Goal: Task Accomplishment & Management: Manage account settings

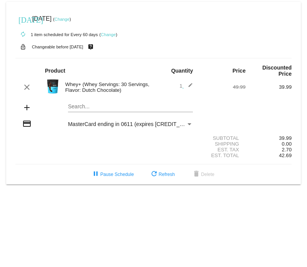
click at [70, 19] on link "Change" at bounding box center [62, 19] width 15 height 5
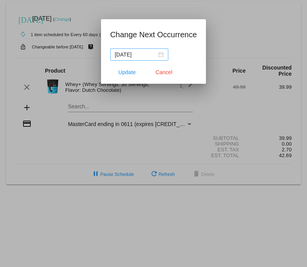
click at [158, 55] on div "[DATE]" at bounding box center [139, 54] width 49 height 8
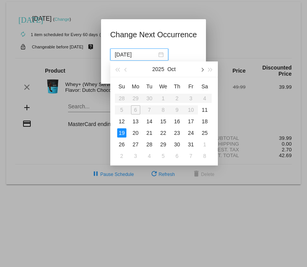
click at [202, 70] on span "button" at bounding box center [202, 70] width 4 height 4
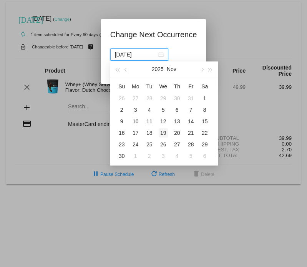
click at [164, 132] on div "19" at bounding box center [163, 132] width 9 height 9
type input "[DATE]"
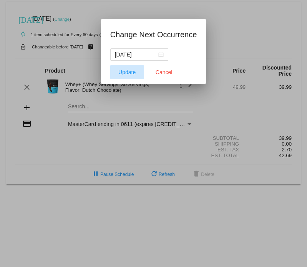
click at [125, 70] on span "Update" at bounding box center [126, 72] width 17 height 6
